Goal: Complete application form: Complete application form

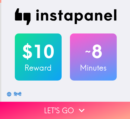
drag, startPoint x: 70, startPoint y: 107, endPoint x: 129, endPoint y: 108, distance: 59.9
click at [72, 107] on button "Let's go" at bounding box center [65, 109] width 130 height 17
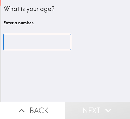
click at [48, 44] on input "number" at bounding box center [37, 42] width 68 height 16
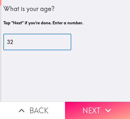
type input "32"
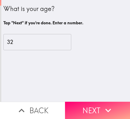
click at [97, 103] on button "Next" at bounding box center [97, 109] width 65 height 17
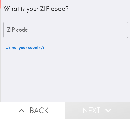
drag, startPoint x: 41, startPoint y: 36, endPoint x: 52, endPoint y: 36, distance: 10.9
click at [41, 36] on input "ZIP code" at bounding box center [65, 30] width 125 height 16
paste input "33621"
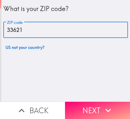
type input "33621"
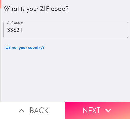
drag, startPoint x: 71, startPoint y: 102, endPoint x: 128, endPoint y: 103, distance: 57.6
click at [72, 102] on button "Next" at bounding box center [97, 109] width 65 height 17
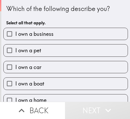
click at [67, 34] on label "I own a business" at bounding box center [66, 34] width 124 height 12
click at [15, 34] on input "I own a business" at bounding box center [10, 34] width 12 height 12
checkbox input "true"
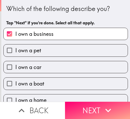
click at [64, 50] on label "I own a pet" at bounding box center [66, 50] width 124 height 12
click at [15, 50] on input "I own a pet" at bounding box center [10, 50] width 12 height 12
checkbox input "true"
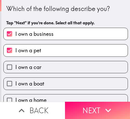
click at [62, 65] on label "I own a car" at bounding box center [66, 67] width 124 height 12
click at [15, 65] on input "I own a car" at bounding box center [10, 67] width 12 height 12
checkbox input "true"
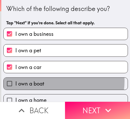
drag, startPoint x: 58, startPoint y: 81, endPoint x: 64, endPoint y: 66, distance: 15.6
click at [58, 81] on label "I own a boat" at bounding box center [66, 83] width 124 height 12
click at [15, 81] on input "I own a boat" at bounding box center [10, 83] width 12 height 12
checkbox input "true"
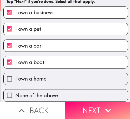
scroll to position [25, 0]
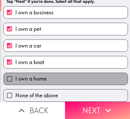
click at [65, 77] on label "I own a home" at bounding box center [66, 79] width 124 height 12
click at [15, 77] on input "I own a home" at bounding box center [10, 79] width 12 height 12
checkbox input "true"
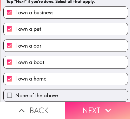
click at [105, 104] on icon "button" at bounding box center [108, 109] width 11 height 11
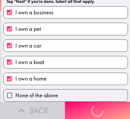
scroll to position [0, 0]
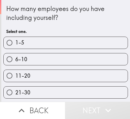
drag, startPoint x: 44, startPoint y: 59, endPoint x: 69, endPoint y: 60, distance: 24.8
click at [45, 59] on label "6-10" at bounding box center [66, 59] width 124 height 12
click at [15, 59] on input "6-10" at bounding box center [10, 59] width 12 height 12
radio input "true"
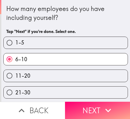
drag, startPoint x: 82, startPoint y: 108, endPoint x: 130, endPoint y: 109, distance: 47.7
click at [84, 109] on button "Next" at bounding box center [97, 109] width 65 height 17
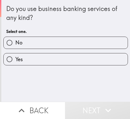
click at [69, 62] on label "Yes" at bounding box center [66, 59] width 124 height 12
click at [15, 62] on input "Yes" at bounding box center [10, 59] width 12 height 12
radio input "true"
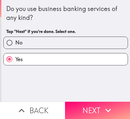
drag, startPoint x: 93, startPoint y: 109, endPoint x: 129, endPoint y: 106, distance: 36.9
click at [93, 109] on button "Next" at bounding box center [97, 109] width 65 height 17
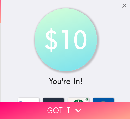
drag, startPoint x: 68, startPoint y: 103, endPoint x: 130, endPoint y: 105, distance: 62.3
click at [72, 103] on button "Got it" at bounding box center [65, 109] width 130 height 17
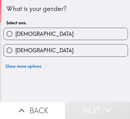
drag, startPoint x: 86, startPoint y: 52, endPoint x: 129, endPoint y: 50, distance: 43.0
click at [92, 52] on label "[DEMOGRAPHIC_DATA]" at bounding box center [66, 50] width 124 height 12
click at [15, 52] on input "[DEMOGRAPHIC_DATA]" at bounding box center [10, 50] width 12 height 12
radio input "true"
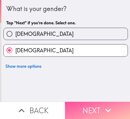
drag, startPoint x: 87, startPoint y: 108, endPoint x: 130, endPoint y: 108, distance: 43.0
click at [88, 108] on button "Next" at bounding box center [97, 109] width 65 height 17
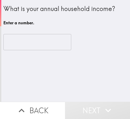
click at [38, 46] on input "number" at bounding box center [37, 42] width 68 height 16
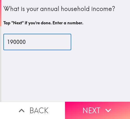
type input "190000"
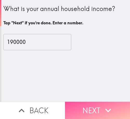
drag, startPoint x: 94, startPoint y: 107, endPoint x: 129, endPoint y: 107, distance: 35.7
click at [97, 107] on button "Next" at bounding box center [97, 109] width 65 height 17
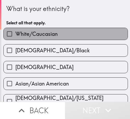
drag, startPoint x: 66, startPoint y: 32, endPoint x: 130, endPoint y: 41, distance: 64.7
click at [71, 34] on label "White/Caucasian" at bounding box center [66, 34] width 124 height 12
click at [15, 34] on input "White/Caucasian" at bounding box center [10, 34] width 12 height 12
checkbox input "true"
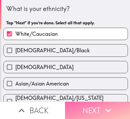
drag, startPoint x: 91, startPoint y: 109, endPoint x: 130, endPoint y: 110, distance: 38.9
click at [94, 109] on button "Next" at bounding box center [97, 109] width 65 height 17
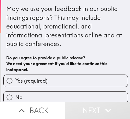
drag, startPoint x: 67, startPoint y: 78, endPoint x: 69, endPoint y: 79, distance: 2.7
click at [68, 78] on label "Yes (required)" at bounding box center [66, 81] width 124 height 12
click at [15, 78] on input "Yes (required)" at bounding box center [10, 81] width 12 height 12
radio input "true"
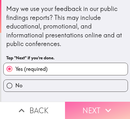
click at [89, 102] on button "Next" at bounding box center [97, 109] width 65 height 17
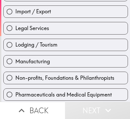
scroll to position [182, 0]
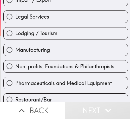
click at [66, 58] on div "Non-profits, Foundations & Philanthropists" at bounding box center [63, 64] width 129 height 16
click at [71, 45] on label "Manufacturing" at bounding box center [66, 50] width 124 height 12
click at [15, 45] on input "Manufacturing" at bounding box center [10, 50] width 12 height 12
radio input "true"
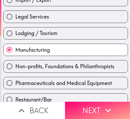
drag, startPoint x: 112, startPoint y: 106, endPoint x: 129, endPoint y: 107, distance: 17.5
click at [112, 106] on button "Next" at bounding box center [97, 109] width 65 height 17
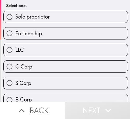
scroll to position [5, 0]
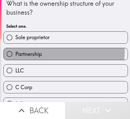
click at [56, 50] on label "Partnership" at bounding box center [66, 54] width 124 height 12
click at [15, 50] on input "Partnership" at bounding box center [10, 54] width 12 height 12
radio input "true"
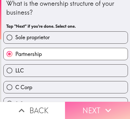
click at [93, 110] on button "Next" at bounding box center [97, 109] width 65 height 17
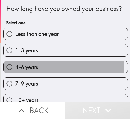
drag, startPoint x: 54, startPoint y: 76, endPoint x: 130, endPoint y: 81, distance: 76.5
click at [57, 73] on label "4-6 years" at bounding box center [66, 67] width 124 height 12
click at [15, 73] on input "4-6 years" at bounding box center [10, 67] width 12 height 12
radio input "true"
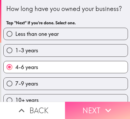
drag, startPoint x: 105, startPoint y: 106, endPoint x: 130, endPoint y: 109, distance: 24.9
click at [106, 106] on icon "button" at bounding box center [108, 109] width 11 height 11
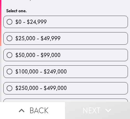
scroll to position [52, 0]
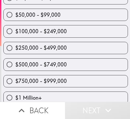
drag, startPoint x: 76, startPoint y: 62, endPoint x: 97, endPoint y: 63, distance: 21.4
click at [77, 62] on label "$500,000 - $749,000" at bounding box center [66, 64] width 124 height 12
click at [15, 62] on input "$500,000 - $749,000" at bounding box center [10, 64] width 12 height 12
radio input "true"
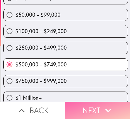
click at [90, 107] on button "Next" at bounding box center [97, 109] width 65 height 17
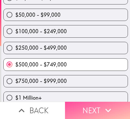
scroll to position [13, 0]
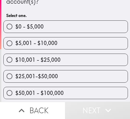
scroll to position [65, 0]
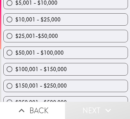
drag, startPoint x: 59, startPoint y: 68, endPoint x: 62, endPoint y: 68, distance: 3.1
click at [59, 68] on span "$100,001 - $150,000" at bounding box center [41, 68] width 52 height 7
click at [15, 68] on input "$100,001 - $150,000" at bounding box center [10, 69] width 12 height 12
radio input "true"
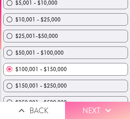
drag, startPoint x: 97, startPoint y: 108, endPoint x: 101, endPoint y: 108, distance: 4.4
click at [98, 108] on button "Next" at bounding box center [97, 109] width 65 height 17
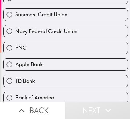
scroll to position [143, 0]
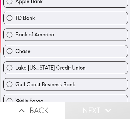
click at [66, 57] on div "Lake [US_STATE] Credit Union" at bounding box center [63, 65] width 129 height 16
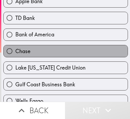
click at [69, 55] on label "Chase" at bounding box center [66, 51] width 124 height 12
click at [15, 55] on input "Chase" at bounding box center [10, 51] width 12 height 12
radio input "true"
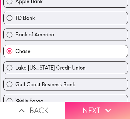
click at [104, 110] on icon "button" at bounding box center [108, 109] width 11 height 11
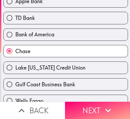
scroll to position [43, 0]
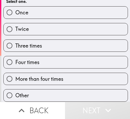
click at [71, 59] on label "Four times" at bounding box center [66, 62] width 124 height 12
click at [15, 59] on input "Four times" at bounding box center [10, 62] width 12 height 12
radio input "true"
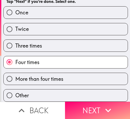
drag, startPoint x: 104, startPoint y: 109, endPoint x: 50, endPoint y: 109, distance: 53.7
click at [104, 109] on icon "button" at bounding box center [108, 109] width 11 height 11
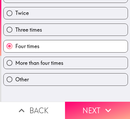
scroll to position [0, 0]
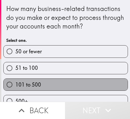
drag, startPoint x: 75, startPoint y: 81, endPoint x: 129, endPoint y: 83, distance: 53.7
click at [76, 81] on label "101 to 500" at bounding box center [66, 84] width 124 height 12
click at [15, 81] on input "101 to 500" at bounding box center [10, 84] width 12 height 12
radio input "true"
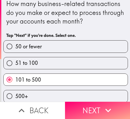
scroll to position [10, 0]
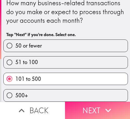
click at [112, 107] on button "Next" at bounding box center [97, 109] width 65 height 17
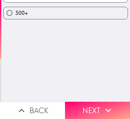
scroll to position [0, 0]
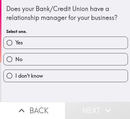
click at [72, 55] on label "No" at bounding box center [66, 59] width 124 height 12
click at [15, 55] on input "No" at bounding box center [10, 59] width 12 height 12
radio input "true"
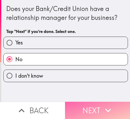
click at [100, 110] on button "Next" at bounding box center [97, 109] width 65 height 17
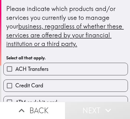
click at [69, 75] on div "Credit Card" at bounding box center [63, 83] width 129 height 16
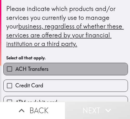
drag, startPoint x: 69, startPoint y: 69, endPoint x: 96, endPoint y: 69, distance: 27.1
click at [70, 69] on label "ACH Transfers" at bounding box center [66, 69] width 124 height 12
click at [15, 69] on input "ACH Transfers" at bounding box center [10, 69] width 12 height 12
checkbox input "true"
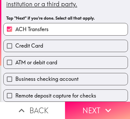
scroll to position [52, 0]
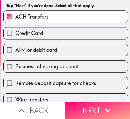
click at [60, 69] on span "Business checking account" at bounding box center [46, 66] width 63 height 7
click at [15, 69] on input "Business checking account" at bounding box center [10, 66] width 12 height 12
checkbox input "true"
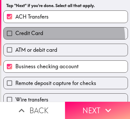
click at [62, 39] on label "Credit Card" at bounding box center [66, 33] width 124 height 12
click at [15, 39] on input "Credit Card" at bounding box center [10, 33] width 12 height 12
checkbox input "true"
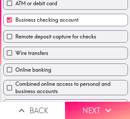
scroll to position [104, 0]
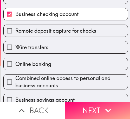
click at [69, 65] on label "Online banking" at bounding box center [66, 64] width 124 height 12
click at [15, 65] on input "Online banking" at bounding box center [10, 64] width 12 height 12
checkbox input "true"
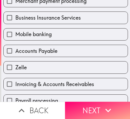
scroll to position [228, 0]
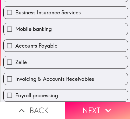
click at [53, 58] on label "Zelle" at bounding box center [66, 62] width 124 height 12
click at [15, 58] on input "Zelle" at bounding box center [10, 62] width 12 height 12
checkbox input "true"
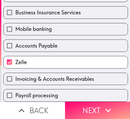
drag, startPoint x: 94, startPoint y: 102, endPoint x: 129, endPoint y: 104, distance: 35.5
click at [98, 102] on button "Next" at bounding box center [97, 109] width 65 height 17
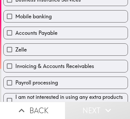
click at [59, 66] on span "Invoicing & Accounts Receivables" at bounding box center [54, 65] width 79 height 7
click at [15, 66] on input "Invoicing & Accounts Receivables" at bounding box center [10, 66] width 12 height 12
checkbox input "true"
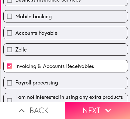
click at [55, 41] on div "Zelle" at bounding box center [63, 47] width 129 height 16
click at [56, 20] on label "Mobile banking" at bounding box center [66, 16] width 124 height 12
click at [15, 20] on input "Mobile banking" at bounding box center [10, 16] width 12 height 12
checkbox input "true"
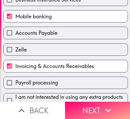
click at [63, 8] on div "Mobile banking" at bounding box center [63, 14] width 129 height 16
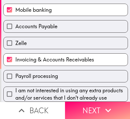
scroll to position [246, 0]
click at [67, 87] on span "I am not interested in using any extra products and/or services that I don't al…" at bounding box center [71, 94] width 113 height 15
click at [15, 88] on input "I am not interested in using any extra products and/or services that I don't al…" at bounding box center [10, 94] width 12 height 12
checkbox input "true"
checkbox input "false"
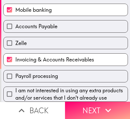
checkbox input "false"
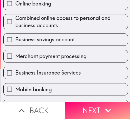
scroll to position [116, 0]
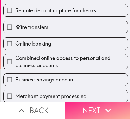
click at [88, 108] on button "Next" at bounding box center [97, 109] width 65 height 17
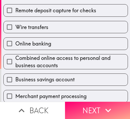
scroll to position [26, 0]
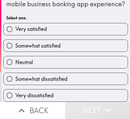
drag, startPoint x: 109, startPoint y: 24, endPoint x: 130, endPoint y: 34, distance: 23.5
click at [109, 24] on label "Very satisfied" at bounding box center [66, 29] width 124 height 12
click at [15, 24] on input "Very satisfied" at bounding box center [10, 29] width 12 height 12
radio input "true"
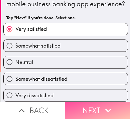
drag, startPoint x: 87, startPoint y: 107, endPoint x: 130, endPoint y: 109, distance: 42.5
click at [92, 107] on button "Next" at bounding box center [97, 109] width 65 height 17
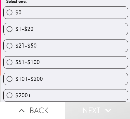
scroll to position [69, 0]
click at [59, 52] on div "$51-$100" at bounding box center [63, 60] width 129 height 16
click at [57, 68] on div "$101-$200" at bounding box center [63, 76] width 129 height 16
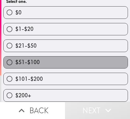
drag, startPoint x: 64, startPoint y: 60, endPoint x: 123, endPoint y: 52, distance: 60.1
click at [66, 59] on label "$51-$100" at bounding box center [66, 62] width 124 height 12
click at [15, 59] on input "$51-$100" at bounding box center [10, 62] width 12 height 12
radio input "true"
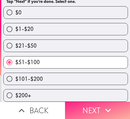
click at [104, 104] on icon "button" at bounding box center [108, 109] width 11 height 11
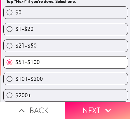
scroll to position [0, 0]
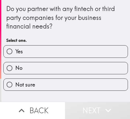
drag, startPoint x: 45, startPoint y: 71, endPoint x: 129, endPoint y: 72, distance: 83.6
click at [48, 71] on label "No" at bounding box center [66, 68] width 124 height 12
click at [15, 71] on input "No" at bounding box center [10, 68] width 12 height 12
radio input "true"
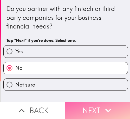
click at [84, 111] on button "Next" at bounding box center [97, 109] width 65 height 17
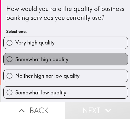
drag, startPoint x: 89, startPoint y: 66, endPoint x: 122, endPoint y: 60, distance: 33.5
click at [91, 65] on label "Somewhat high quality" at bounding box center [66, 59] width 124 height 12
click at [15, 65] on input "Somewhat high quality" at bounding box center [10, 59] width 12 height 12
radio input "true"
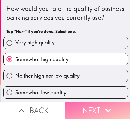
click at [112, 104] on icon "button" at bounding box center [108, 109] width 11 height 11
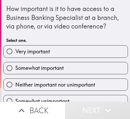
drag, startPoint x: 58, startPoint y: 80, endPoint x: 118, endPoint y: 78, distance: 59.7
click at [59, 80] on label "Neither important nor unimportant" at bounding box center [66, 84] width 124 height 12
click at [15, 80] on input "Neither important nor unimportant" at bounding box center [10, 84] width 12 height 12
radio input "true"
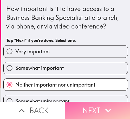
click at [115, 111] on button "Next" at bounding box center [97, 109] width 65 height 17
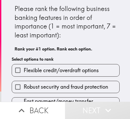
click at [71, 73] on span "Flexible credit/overdraft options" at bounding box center [61, 69] width 75 height 7
click at [24, 73] on input "Flexible credit/overdraft options" at bounding box center [18, 70] width 12 height 12
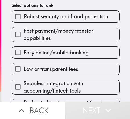
scroll to position [87, 0]
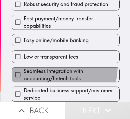
click at [59, 67] on span "Seamless integration with accounting/fintech tools" at bounding box center [72, 74] width 96 height 15
click at [24, 69] on input "Seamless integration with accounting/fintech tools" at bounding box center [18, 75] width 12 height 12
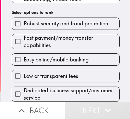
click at [54, 44] on span "Fast payment/money transfer capabilities" at bounding box center [72, 41] width 96 height 15
click at [24, 44] on input "Fast payment/money transfer capabilities" at bounding box center [18, 41] width 12 height 12
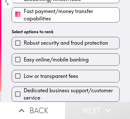
click at [54, 40] on span "Robust security and fraud protection" at bounding box center [66, 42] width 85 height 7
click at [24, 40] on input "Robust security and fraud protection" at bounding box center [18, 43] width 12 height 12
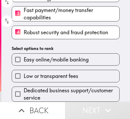
drag, startPoint x: 61, startPoint y: 79, endPoint x: 58, endPoint y: 90, distance: 11.8
click at [61, 82] on div "Dedicated business support/customer service" at bounding box center [64, 91] width 112 height 19
click at [52, 92] on span "Dedicated business support/customer service" at bounding box center [72, 94] width 96 height 15
click at [24, 92] on input "Dedicated business support/customer service" at bounding box center [18, 94] width 12 height 12
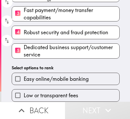
drag, startPoint x: 49, startPoint y: 78, endPoint x: 57, endPoint y: 85, distance: 10.0
click at [49, 78] on span "Easy online/mobile banking" at bounding box center [56, 78] width 65 height 7
click at [24, 78] on input "Easy online/mobile banking" at bounding box center [18, 79] width 12 height 12
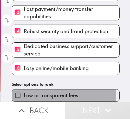
drag, startPoint x: 53, startPoint y: 93, endPoint x: 129, endPoint y: 88, distance: 77.0
click at [53, 93] on span "Low or transparent fees" at bounding box center [51, 94] width 55 height 7
click at [24, 93] on input "Low or transparent fees" at bounding box center [18, 95] width 12 height 12
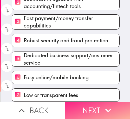
click at [80, 103] on button "Next" at bounding box center [97, 109] width 65 height 17
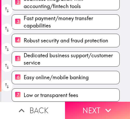
scroll to position [75, 0]
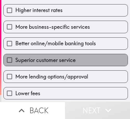
click at [71, 57] on span "Superior customer service" at bounding box center [45, 59] width 60 height 7
click at [15, 57] on input "Superior customer service" at bounding box center [10, 60] width 12 height 12
checkbox input "true"
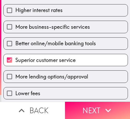
click at [66, 36] on div "Better online/mobile banking tools" at bounding box center [63, 41] width 129 height 16
click at [61, 10] on span "Higher interest rates" at bounding box center [38, 10] width 47 height 7
click at [15, 10] on input "Higher interest rates" at bounding box center [10, 10] width 12 height 12
checkbox input "true"
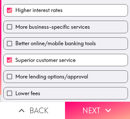
click at [71, 30] on span "More business-specific services" at bounding box center [52, 26] width 75 height 7
click at [15, 30] on input "More business-specific services" at bounding box center [10, 27] width 12 height 12
checkbox input "true"
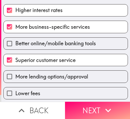
click at [108, 105] on icon "button" at bounding box center [108, 109] width 11 height 11
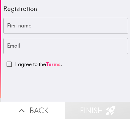
click at [91, 35] on div "First name First name Email Email I agree to the Terms ." at bounding box center [65, 44] width 125 height 52
click at [81, 24] on input "First name" at bounding box center [65, 26] width 125 height 16
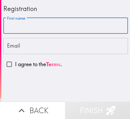
paste input "[PERSON_NAME]"
type input "[PERSON_NAME]"
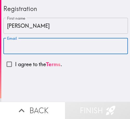
click at [84, 49] on input "Email" at bounding box center [65, 46] width 125 height 16
paste input "[EMAIL_ADDRESS][DOMAIN_NAME]"
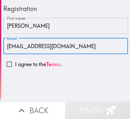
type input "[EMAIL_ADDRESS][DOMAIN_NAME]"
drag, startPoint x: 11, startPoint y: 67, endPoint x: 8, endPoint y: 67, distance: 2.9
click at [9, 67] on input "I agree to the Terms ." at bounding box center [9, 64] width 12 height 12
checkbox input "true"
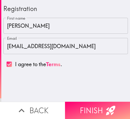
drag, startPoint x: 96, startPoint y: 108, endPoint x: 1, endPoint y: 109, distance: 94.9
click at [95, 107] on button "Finish" at bounding box center [97, 109] width 65 height 17
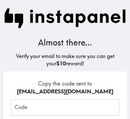
click at [71, 106] on input "Code" at bounding box center [65, 107] width 108 height 16
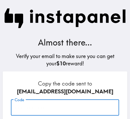
paste input "nu8_L9A_Jh6"
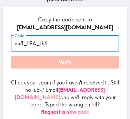
scroll to position [82, 0]
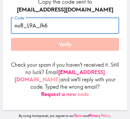
type input "nu8_L9A_Jh6"
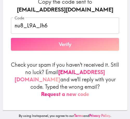
click at [87, 50] on button "Verify" at bounding box center [65, 44] width 108 height 13
